Goal: Information Seeking & Learning: Learn about a topic

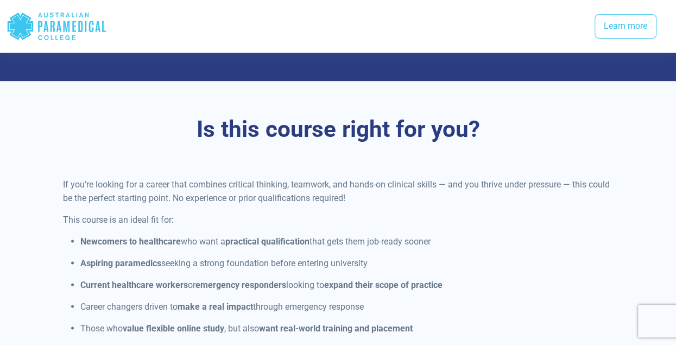
scroll to position [923, 0]
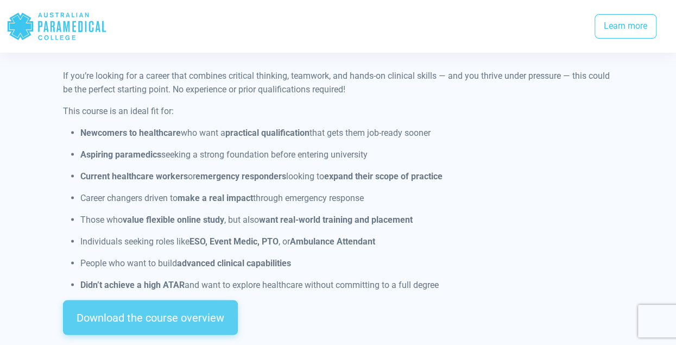
click at [200, 306] on link "Download the course overview" at bounding box center [150, 317] width 175 height 35
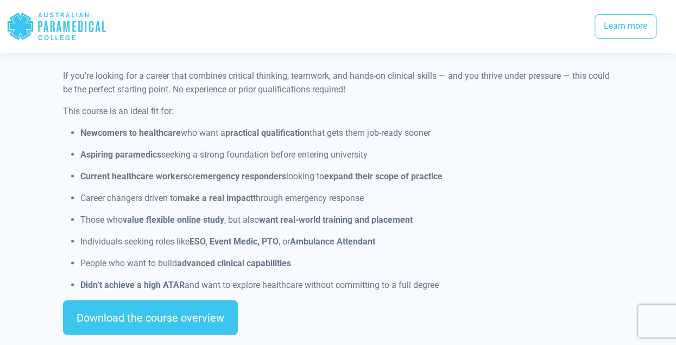
scroll to position [1490, 0]
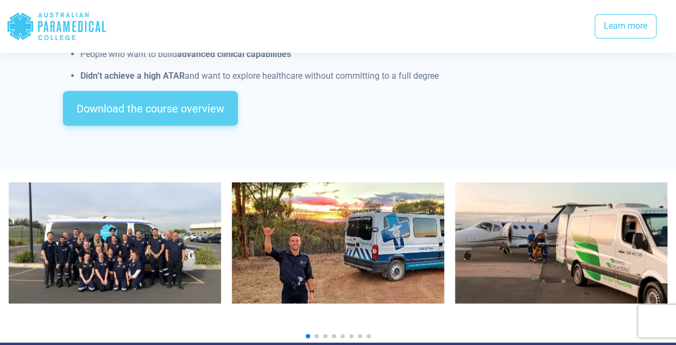
scroll to position [1195, 0]
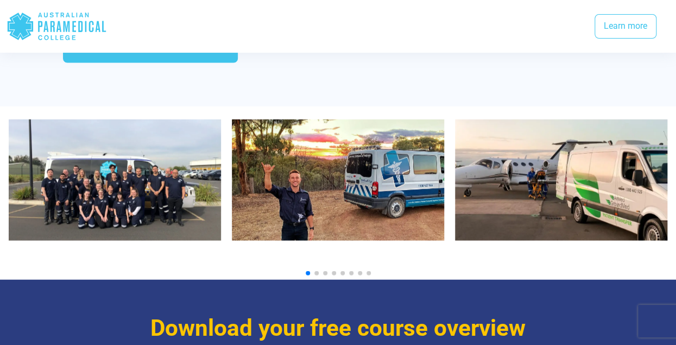
click at [314, 271] on div at bounding box center [338, 273] width 659 height 4
click at [317, 271] on span "Go to slide 2" at bounding box center [316, 273] width 4 height 4
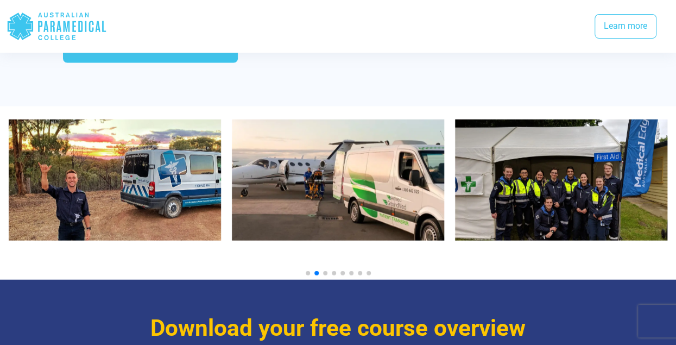
click at [326, 271] on span "Go to slide 3" at bounding box center [325, 273] width 4 height 4
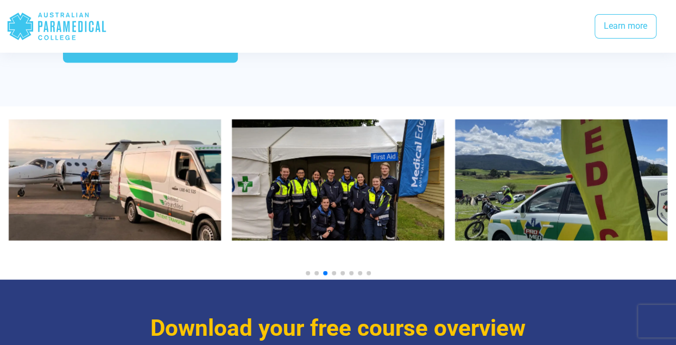
click at [333, 271] on span "Go to slide 4" at bounding box center [334, 273] width 4 height 4
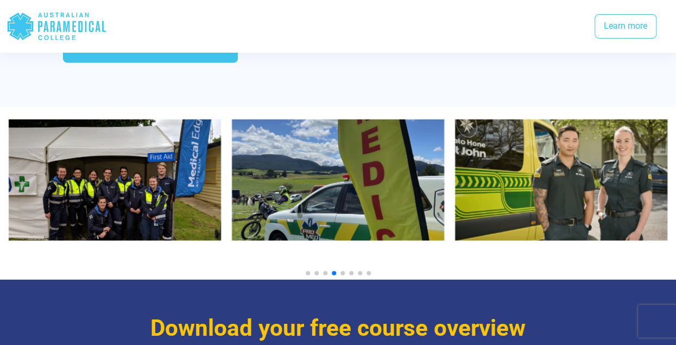
click at [345, 255] on div at bounding box center [338, 192] width 676 height 173
click at [344, 271] on div at bounding box center [338, 273] width 659 height 4
click at [343, 271] on span "Go to slide 5" at bounding box center [343, 273] width 4 height 4
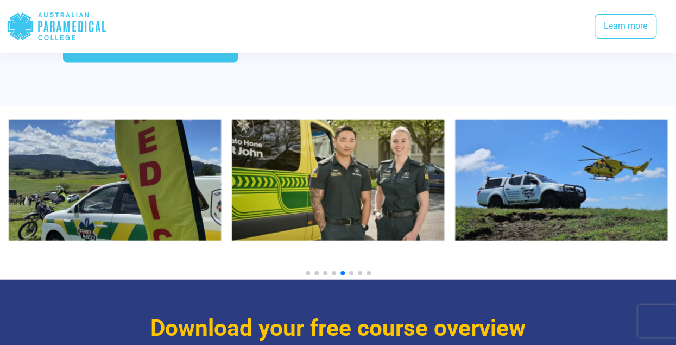
click at [352, 271] on span "Go to slide 6" at bounding box center [351, 273] width 4 height 4
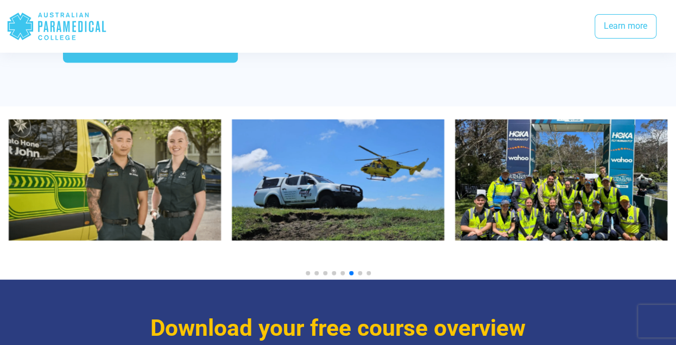
click at [360, 271] on span "Go to slide 7" at bounding box center [360, 273] width 4 height 4
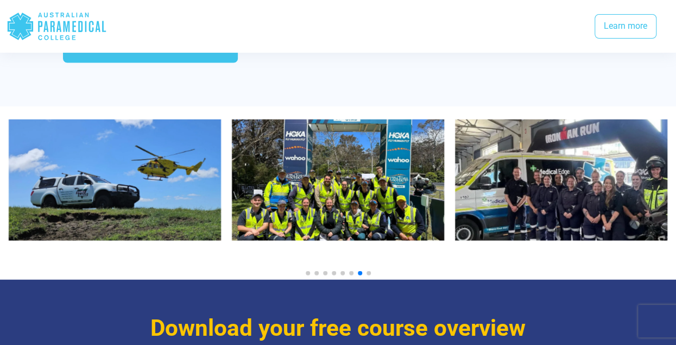
click at [370, 271] on div at bounding box center [338, 273] width 659 height 4
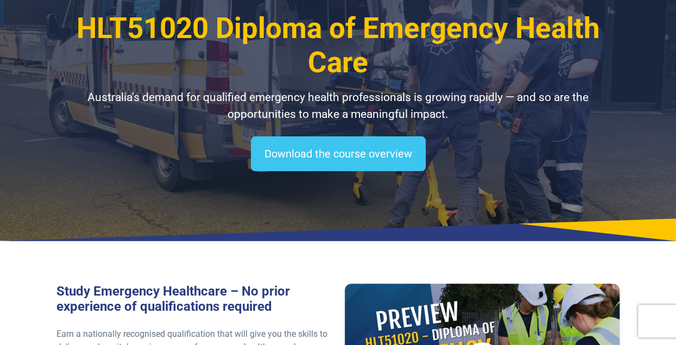
scroll to position [0, 0]
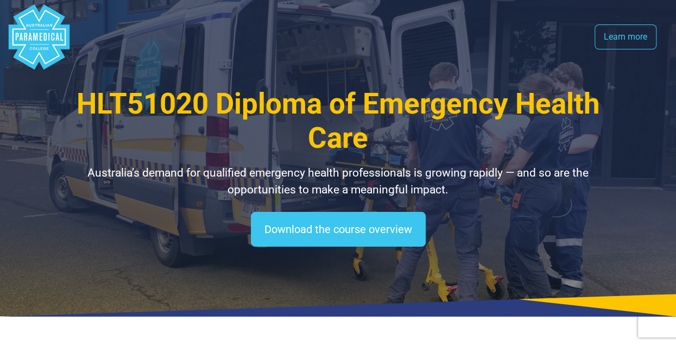
click at [39, 39] on polygon "Australian Paramedical College" at bounding box center [39, 36] width 61 height 65
click at [618, 35] on link "Learn more" at bounding box center [626, 36] width 62 height 25
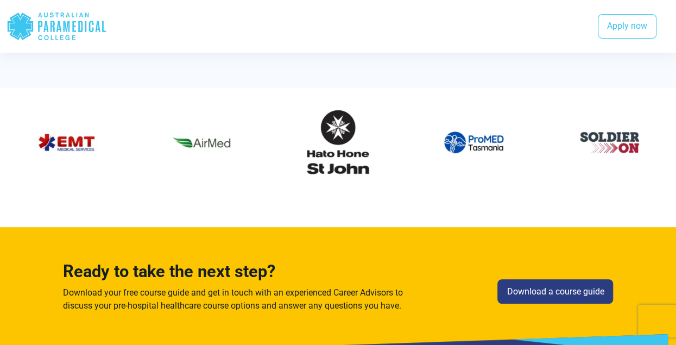
scroll to position [2172, 0]
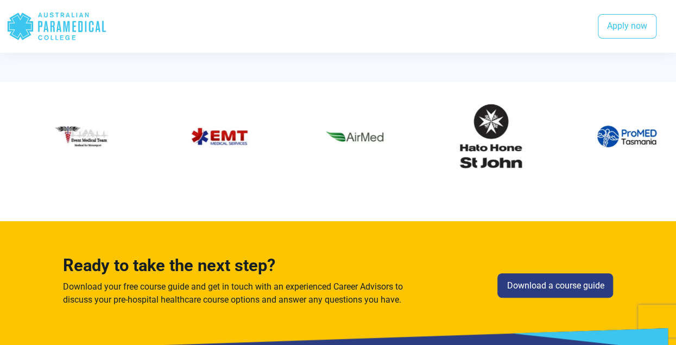
click at [453, 159] on div "11 / 60" at bounding box center [490, 136] width 119 height 83
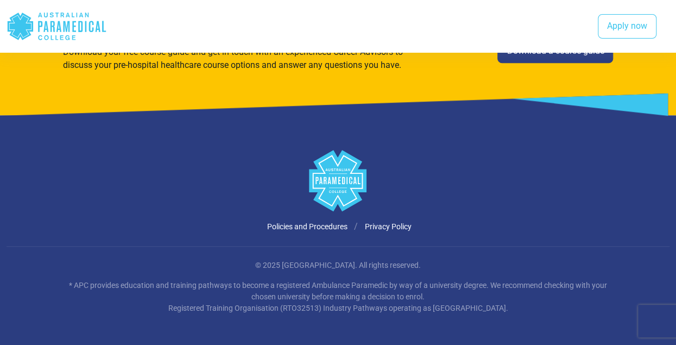
scroll to position [2410, 0]
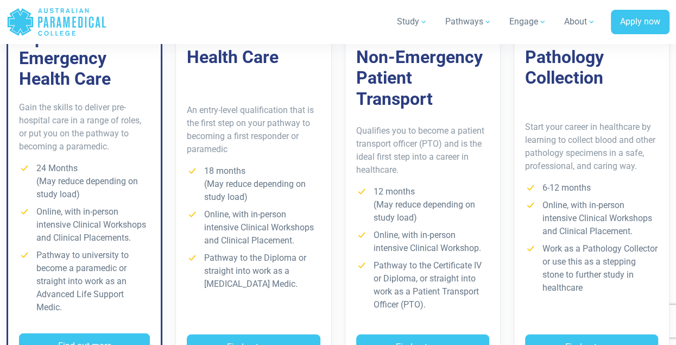
scroll to position [1032, 0]
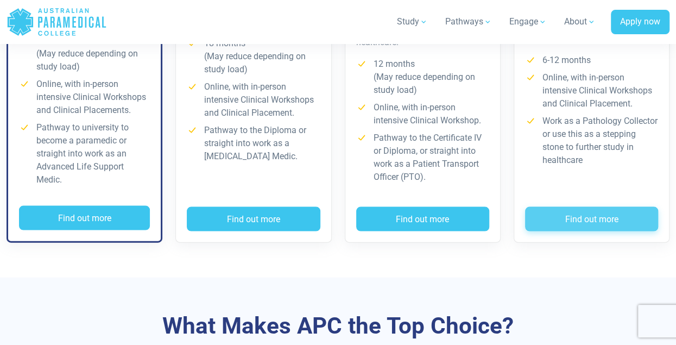
click at [547, 207] on button "Find out more" at bounding box center [591, 219] width 133 height 25
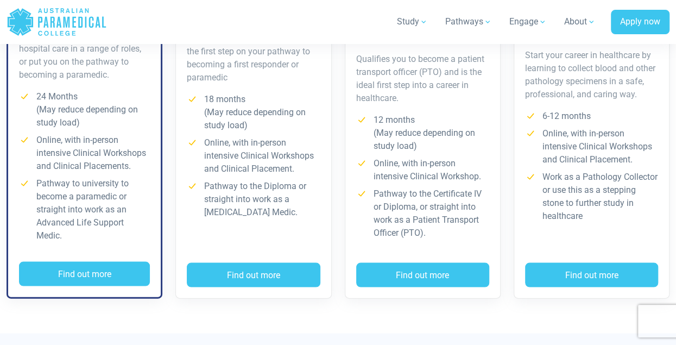
scroll to position [978, 0]
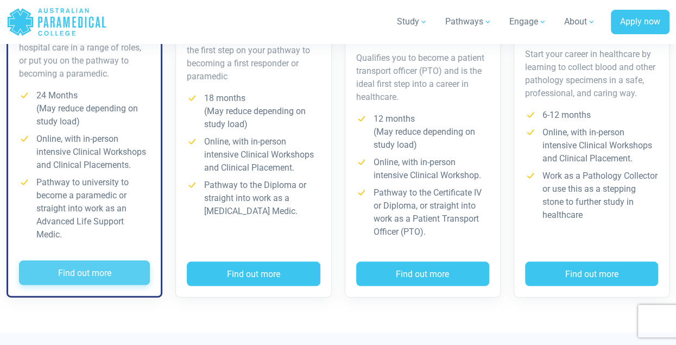
click at [94, 260] on button "Find out more" at bounding box center [84, 272] width 131 height 25
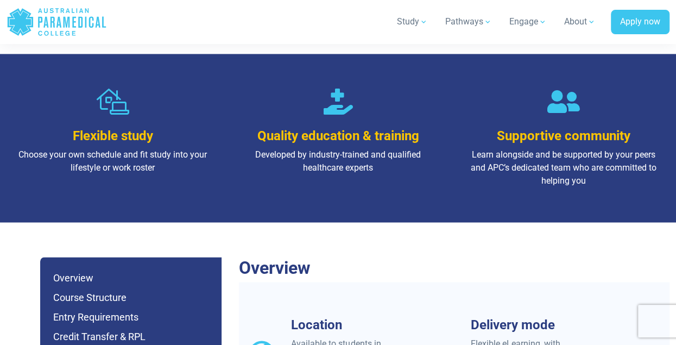
scroll to position [923, 0]
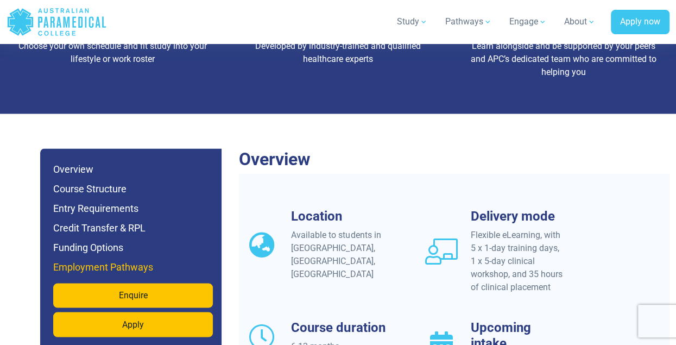
click at [130, 259] on h6 "Employment Pathways" at bounding box center [133, 266] width 160 height 15
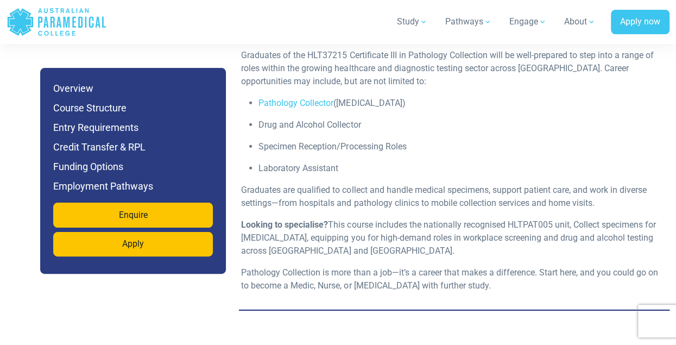
scroll to position [3614, 0]
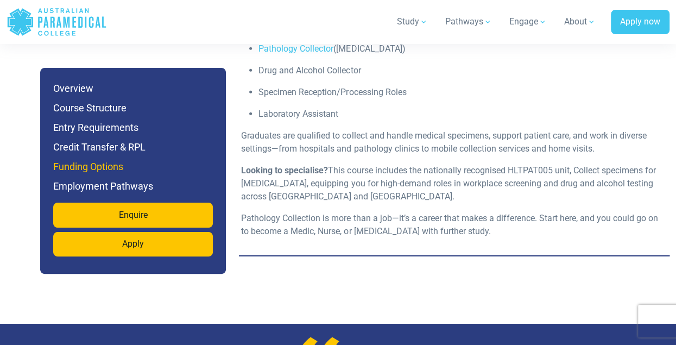
click at [127, 170] on h6 "Funding Options" at bounding box center [133, 166] width 160 height 15
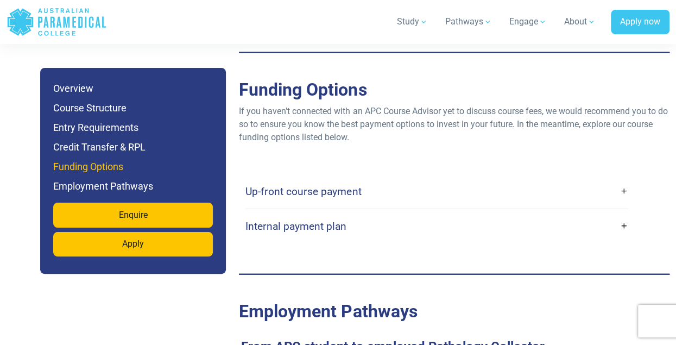
scroll to position [3230, 0]
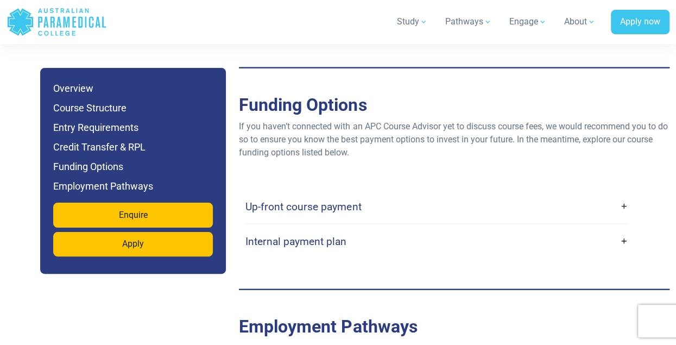
click at [356, 200] on h4 "Up-front course payment" at bounding box center [303, 206] width 116 height 12
click at [623, 194] on link "Up-front course payment" at bounding box center [436, 207] width 383 height 26
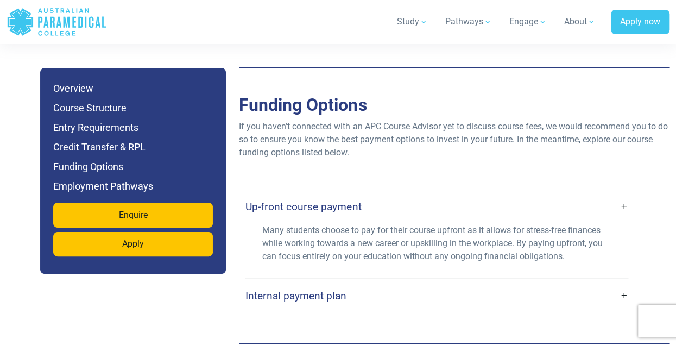
click at [616, 283] on link "Internal payment plan" at bounding box center [436, 296] width 383 height 26
click at [625, 283] on link "Internal payment plan" at bounding box center [436, 296] width 383 height 26
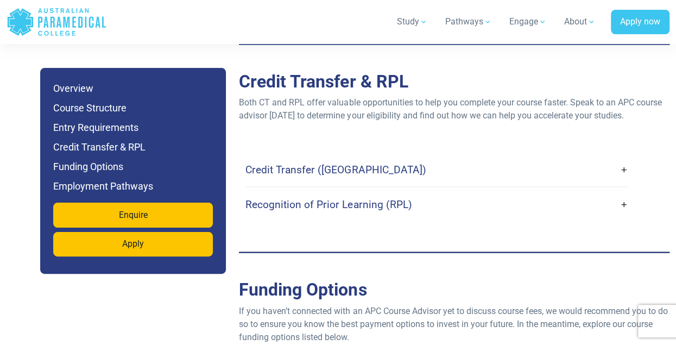
scroll to position [2959, 0]
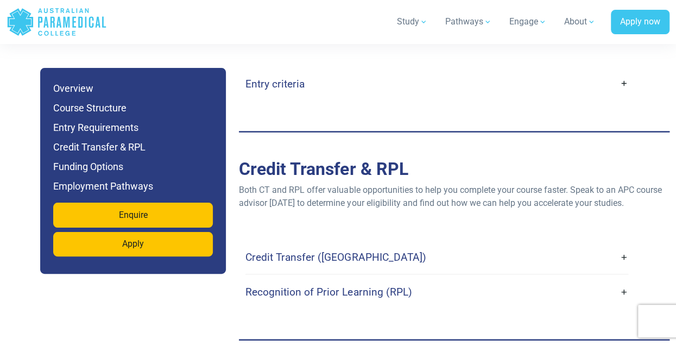
click at [622, 279] on link "Recognition of Prior Learning (RPL)" at bounding box center [436, 292] width 383 height 26
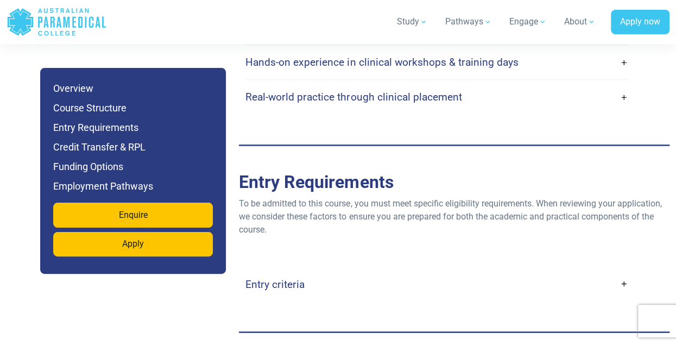
scroll to position [2741, 0]
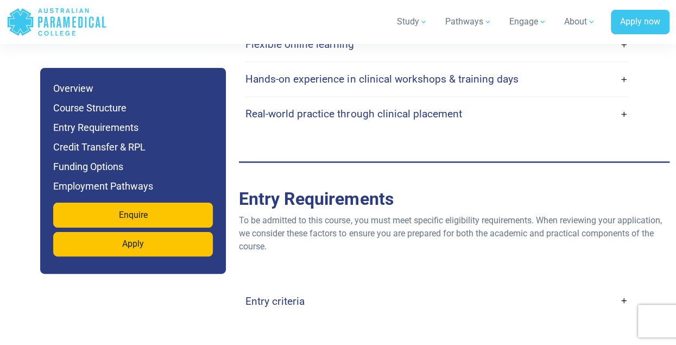
click at [622, 288] on link "Entry criteria" at bounding box center [436, 301] width 383 height 26
click at [623, 288] on link "Entry criteria" at bounding box center [436, 301] width 383 height 26
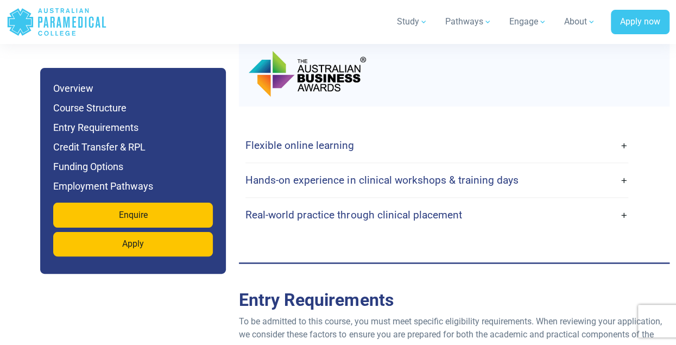
scroll to position [2633, 0]
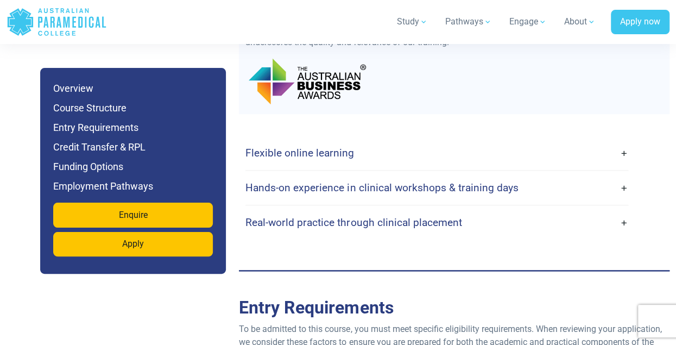
click at [623, 175] on link "Hands-on experience in clinical workshops & training days" at bounding box center [436, 188] width 383 height 26
click at [622, 175] on link "Hands-on experience in clinical workshops & training days" at bounding box center [436, 188] width 383 height 26
click at [414, 181] on h4 "Hands-on experience in clinical workshops & training days" at bounding box center [381, 187] width 273 height 12
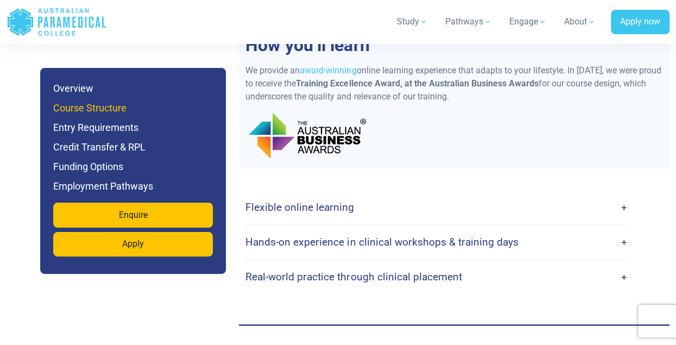
click at [72, 109] on h6 "Course Structure" at bounding box center [133, 107] width 160 height 15
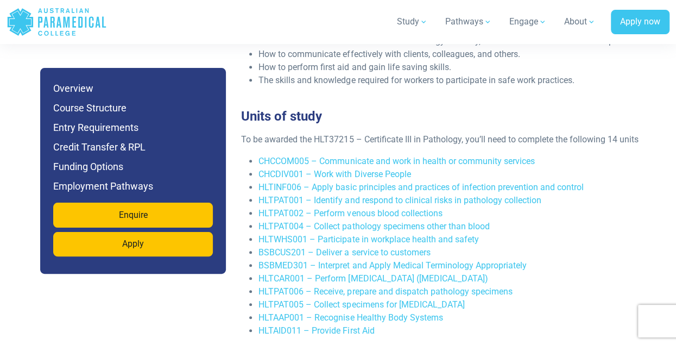
scroll to position [2245, 0]
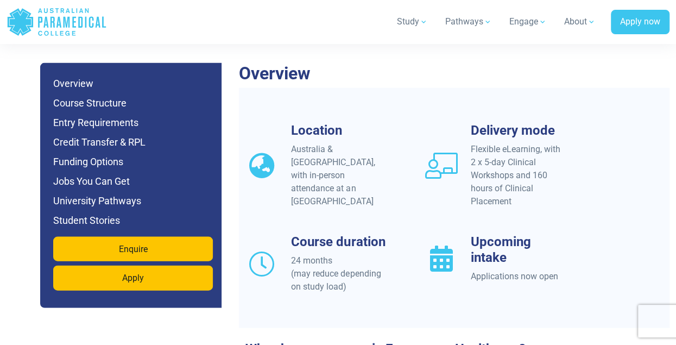
scroll to position [1032, 0]
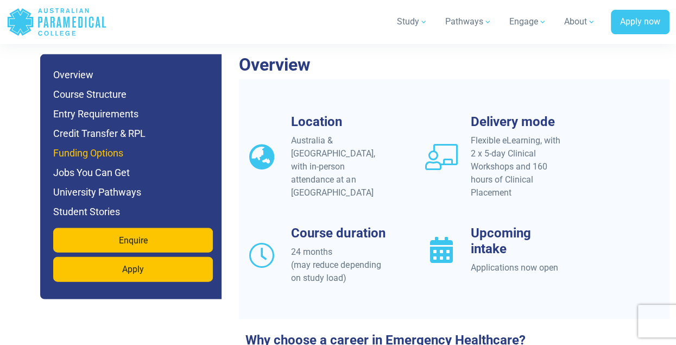
click at [115, 146] on h6 "Funding Options" at bounding box center [133, 153] width 160 height 15
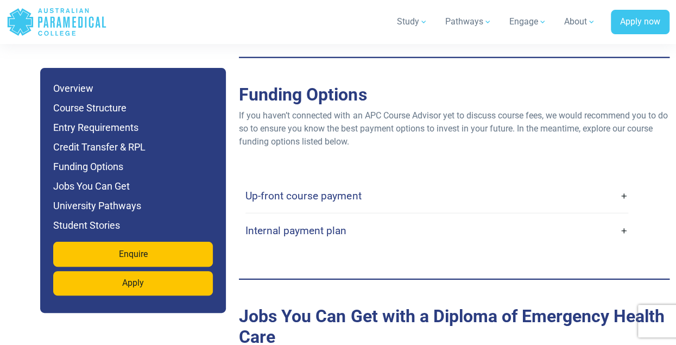
scroll to position [3497, 0]
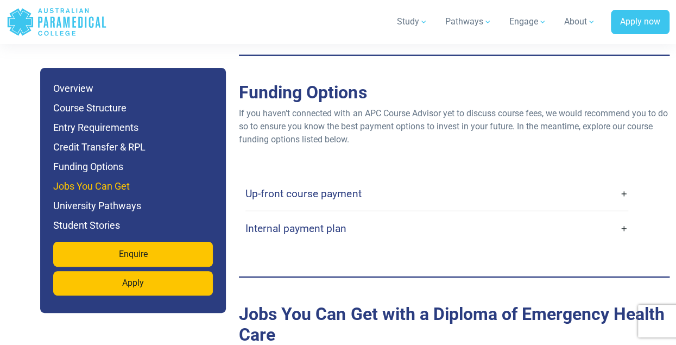
click at [114, 184] on h6 "Jobs You Can Get" at bounding box center [133, 186] width 160 height 15
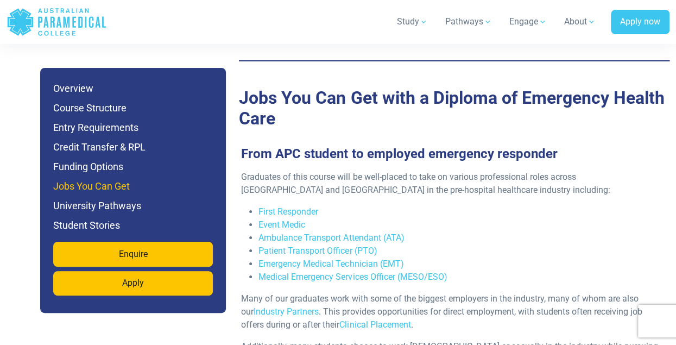
scroll to position [3718, 0]
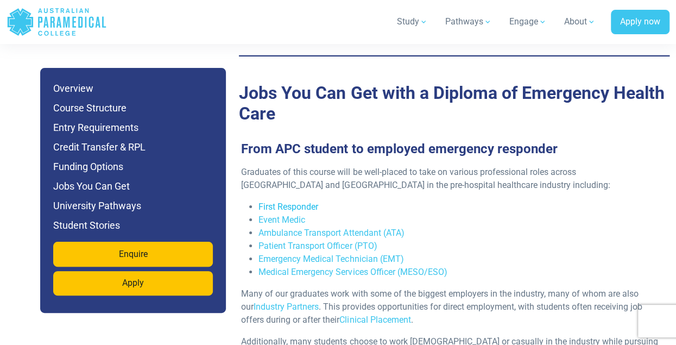
click at [295, 201] on link "First Responder" at bounding box center [289, 206] width 60 height 10
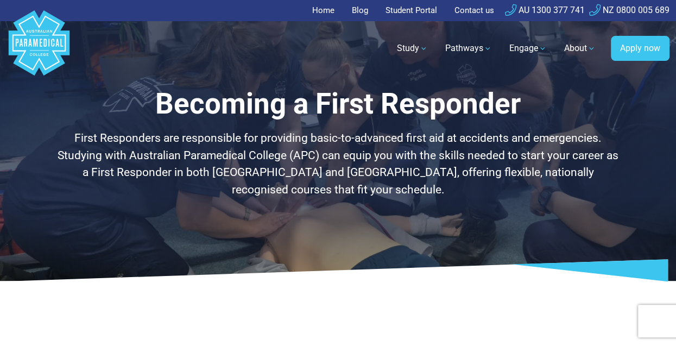
scroll to position [272, 0]
